Goal: Book appointment/travel/reservation

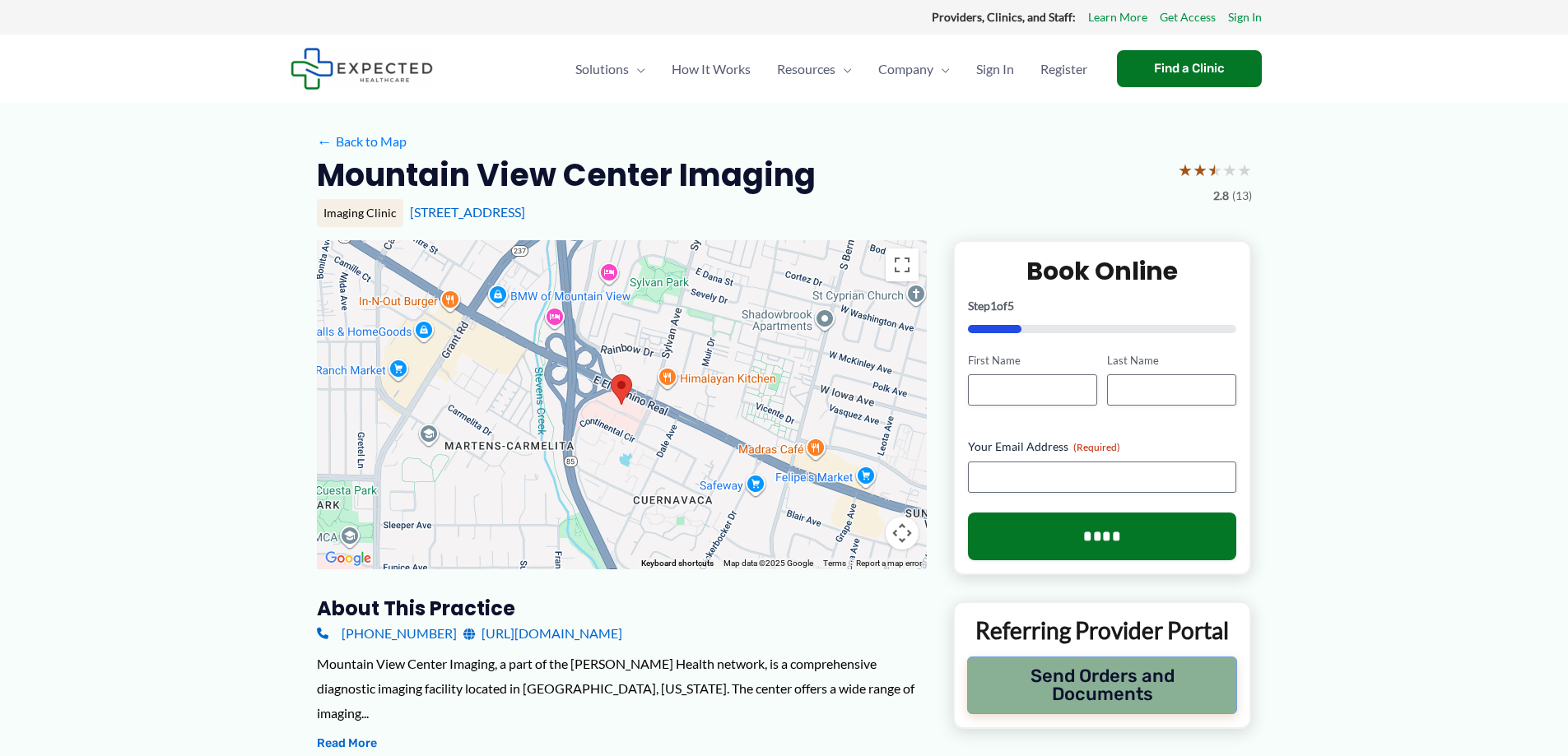
click at [1146, 689] on button "Send Orders and Documents" at bounding box center [1103, 685] width 271 height 58
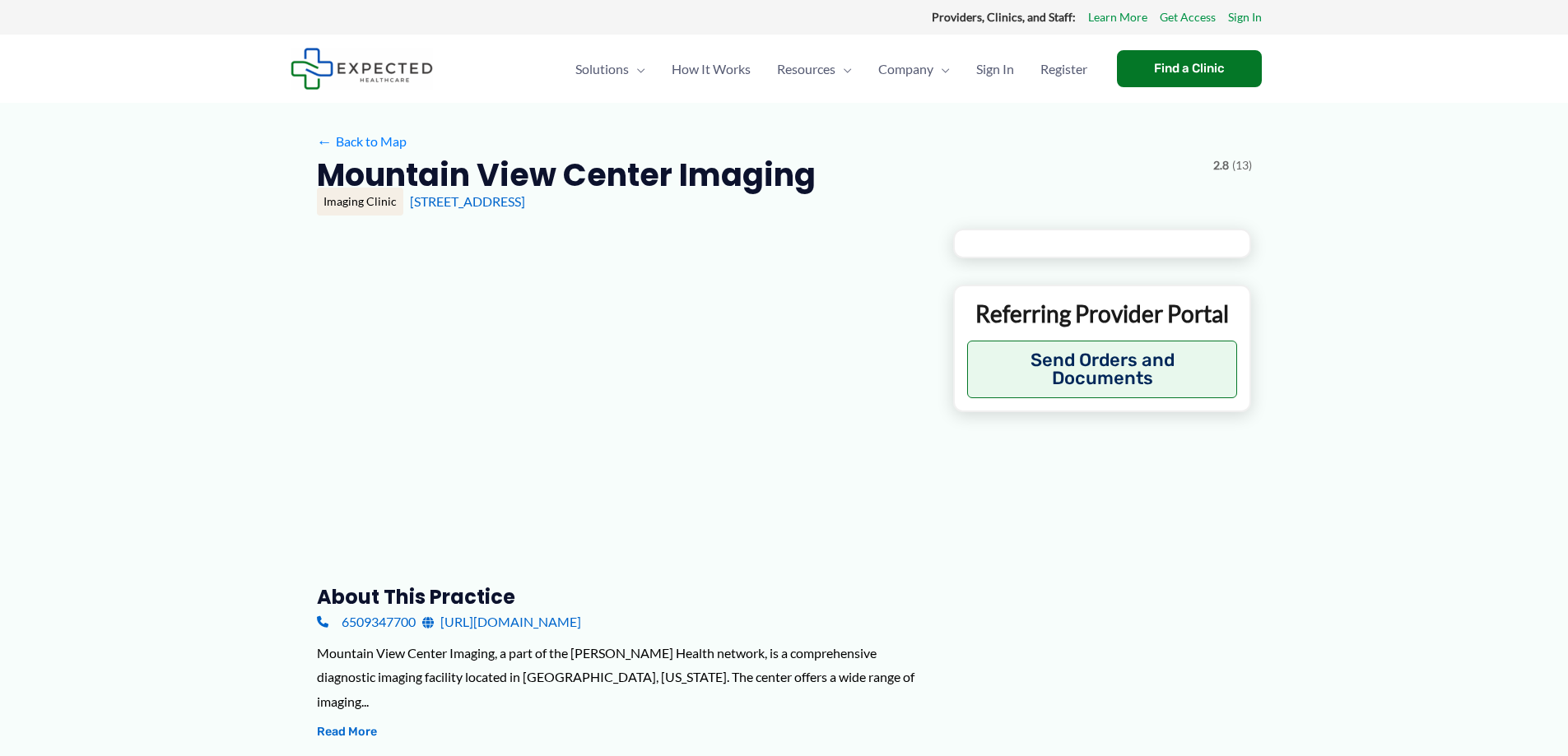
type input "**********"
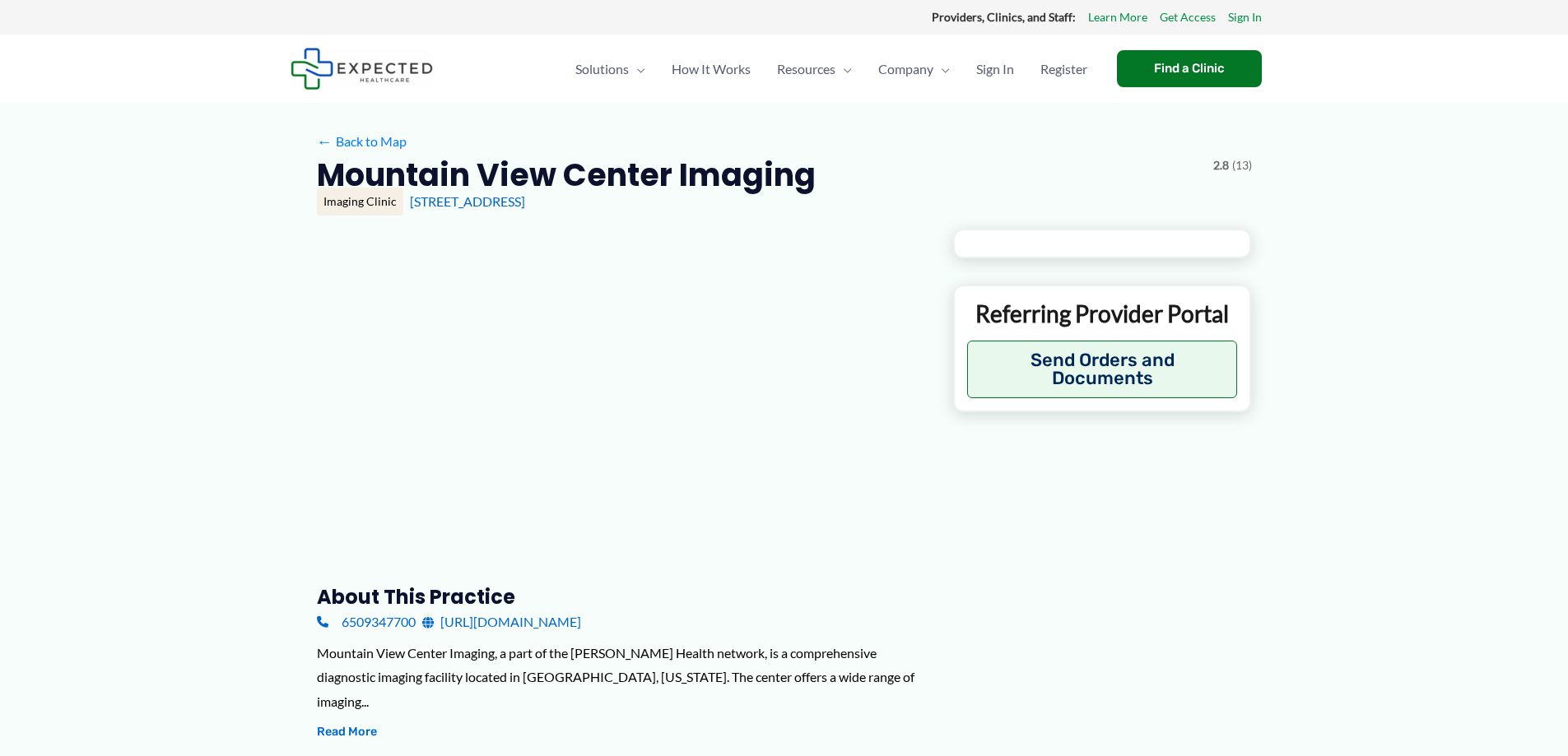
type input "**********"
